Goal: Task Accomplishment & Management: Use online tool/utility

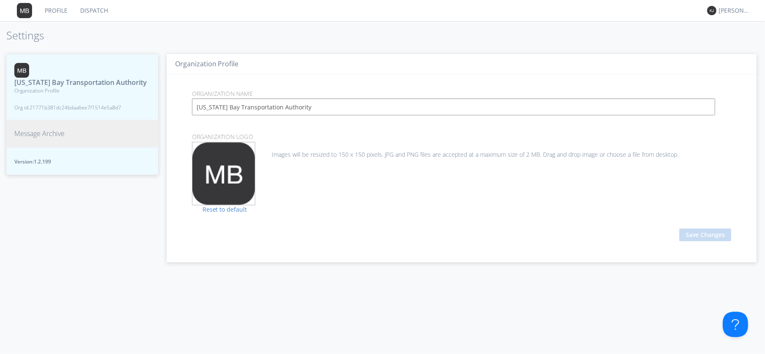
click at [51, 133] on span "Message Archive" at bounding box center [39, 134] width 50 height 10
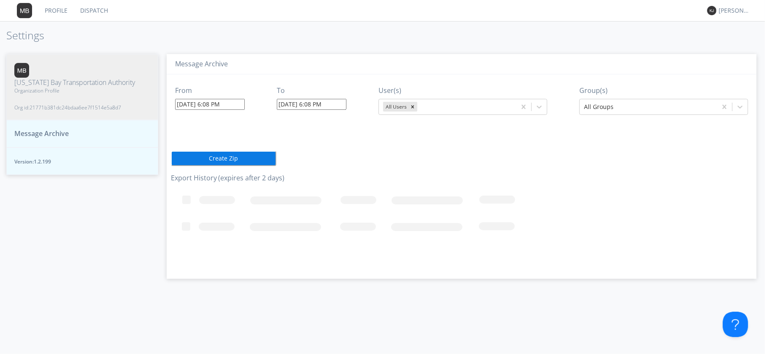
click at [193, 105] on input "[DATE] 6:08 PM" at bounding box center [210, 104] width 70 height 11
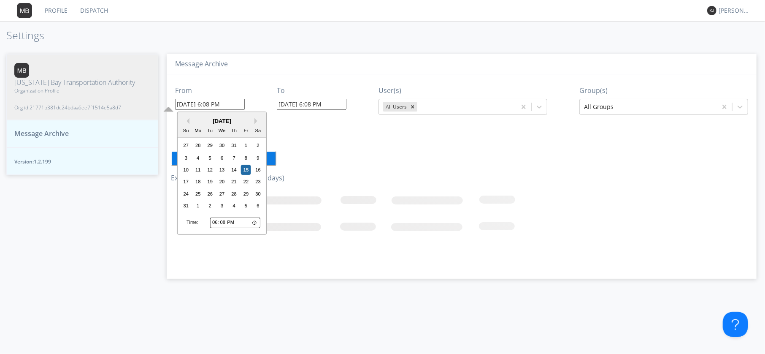
click at [217, 222] on input "18:08" at bounding box center [235, 222] width 50 height 11
click at [215, 222] on input "18:08" at bounding box center [235, 222] width 50 height 11
type input "19:08"
type input "[DATE] 7:08 PM"
click at [211, 222] on input "19:08" at bounding box center [235, 222] width 50 height 11
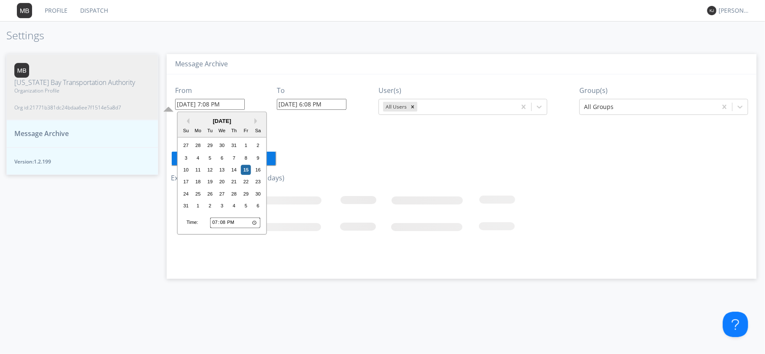
type input "20:08"
type input "[DATE] 8:08 PM"
click at [241, 222] on input "20:08" at bounding box center [235, 222] width 50 height 11
type input "08:08"
type input "[DATE] 8:08 AM"
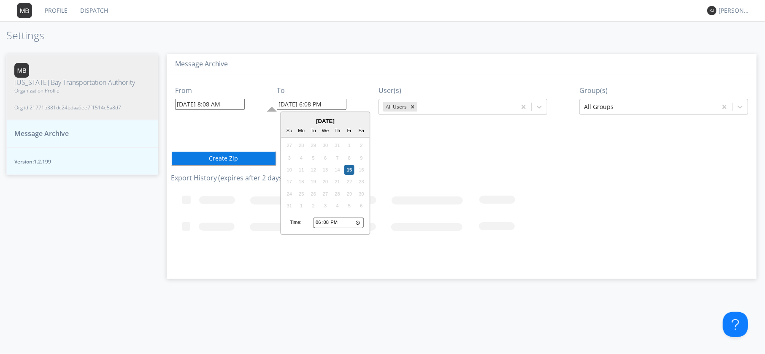
click at [314, 101] on input "[DATE] 6:08 PM" at bounding box center [312, 104] width 70 height 11
click at [322, 222] on input "18:08" at bounding box center [339, 222] width 50 height 11
type input "17:08"
type input "[DATE] 5:08 PM"
click at [456, 185] on div "From [DATE] 8:08 AM To [DATE] 5:08 PM [DATE] Su Mo Tu We Th Fr Sa 27 28 29 30 3…" at bounding box center [462, 173] width 582 height 198
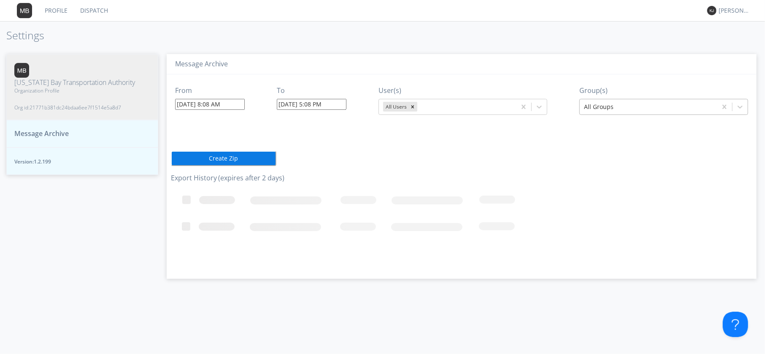
click at [614, 108] on div at bounding box center [648, 107] width 129 height 10
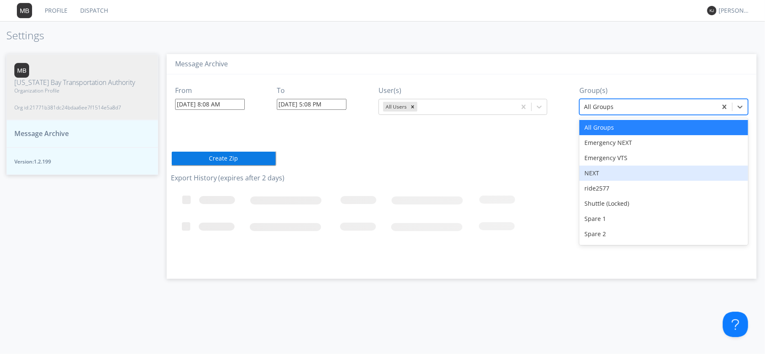
click at [598, 172] on div "NEXT" at bounding box center [663, 172] width 169 height 15
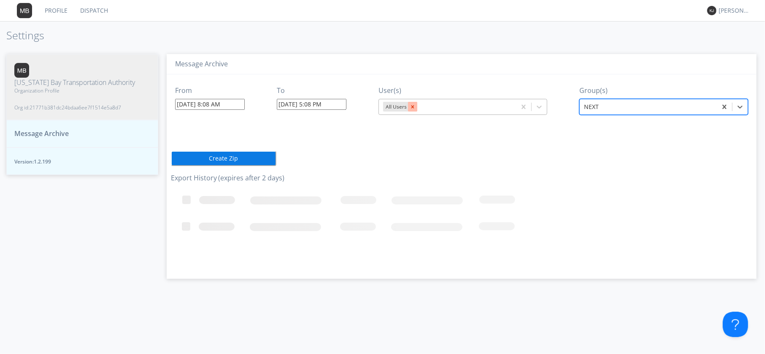
click at [415, 106] on icon "Remove All Users" at bounding box center [413, 107] width 6 height 6
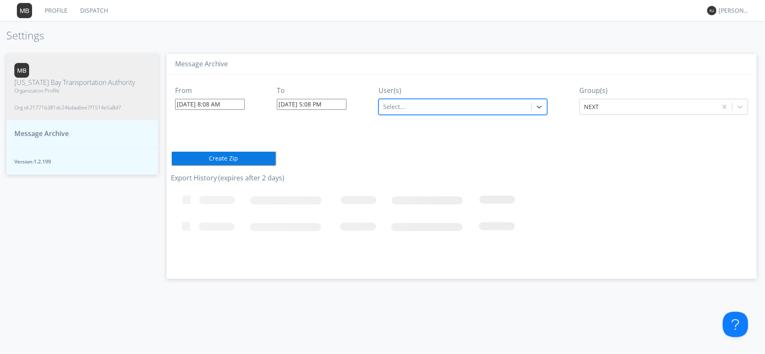
click at [411, 106] on div at bounding box center [455, 107] width 144 height 10
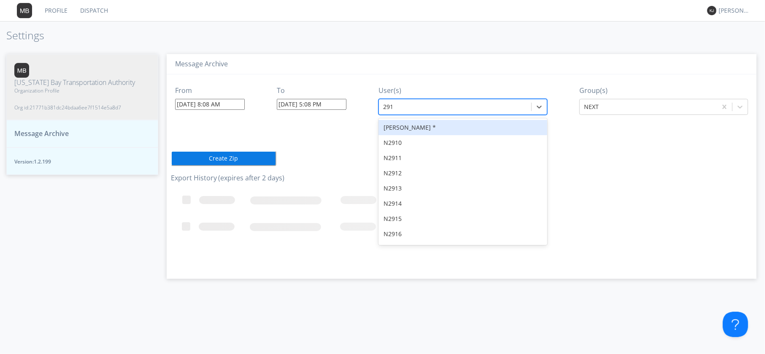
type input "2915"
click at [395, 129] on div "N2915" at bounding box center [463, 127] width 169 height 15
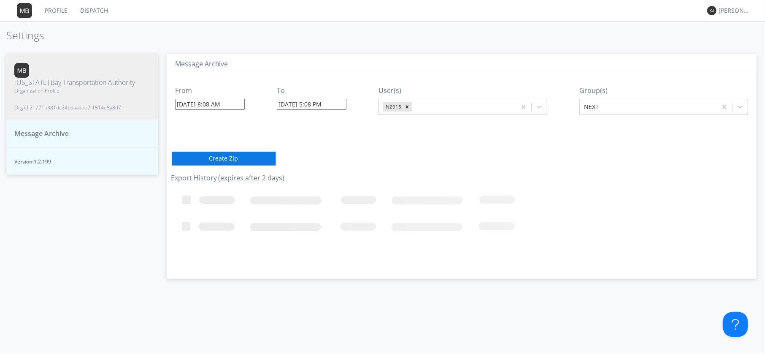
click at [213, 154] on button "Create Zip" at bounding box center [224, 158] width 106 height 15
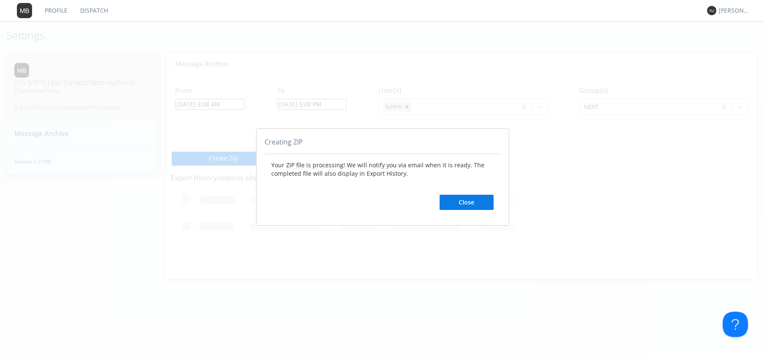
click at [467, 205] on button "Close" at bounding box center [467, 202] width 54 height 15
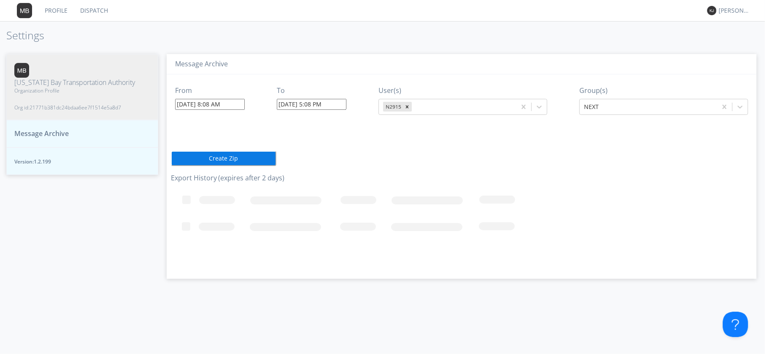
click at [48, 129] on span "Message Archive" at bounding box center [41, 134] width 54 height 10
click at [93, 14] on link "Dispatch" at bounding box center [94, 10] width 41 height 21
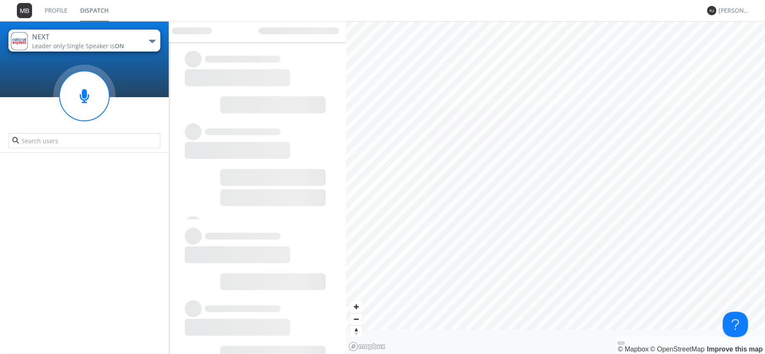
click at [725, 16] on div "[PERSON_NAME]" at bounding box center [727, 10] width 41 height 21
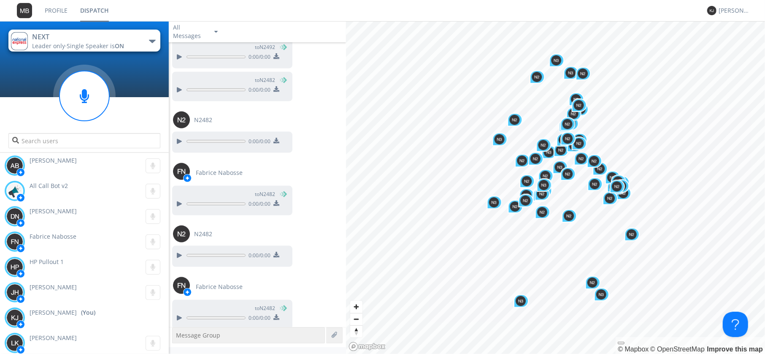
scroll to position [828, 0]
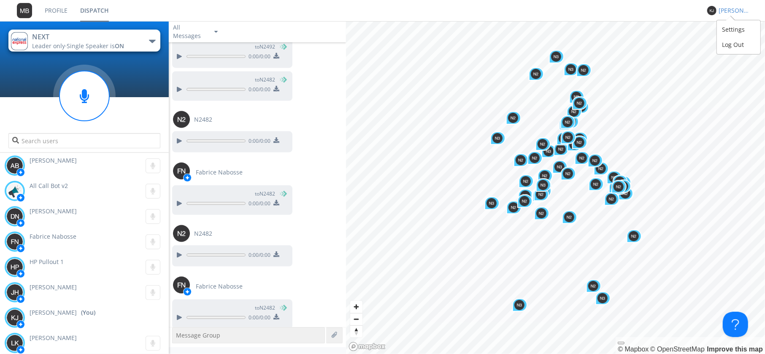
click at [720, 11] on div "[PERSON_NAME]" at bounding box center [735, 10] width 32 height 8
click at [729, 27] on div "Settings" at bounding box center [738, 29] width 43 height 15
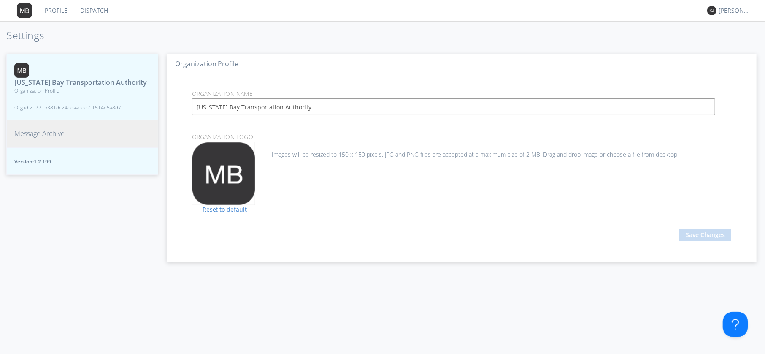
click at [29, 137] on span "Message Archive" at bounding box center [39, 134] width 50 height 10
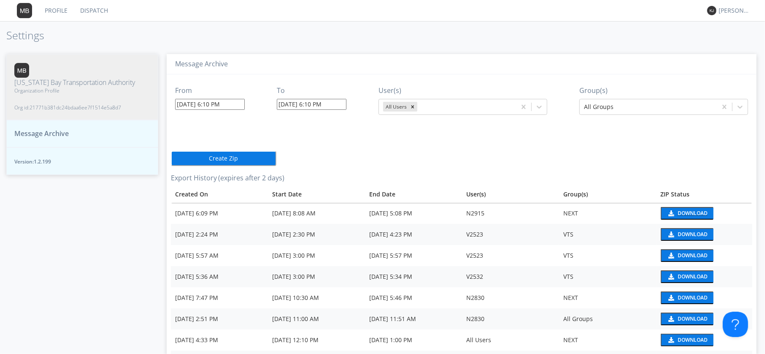
click at [688, 212] on div "Download" at bounding box center [693, 213] width 30 height 5
